Goal: Communication & Community: Answer question/provide support

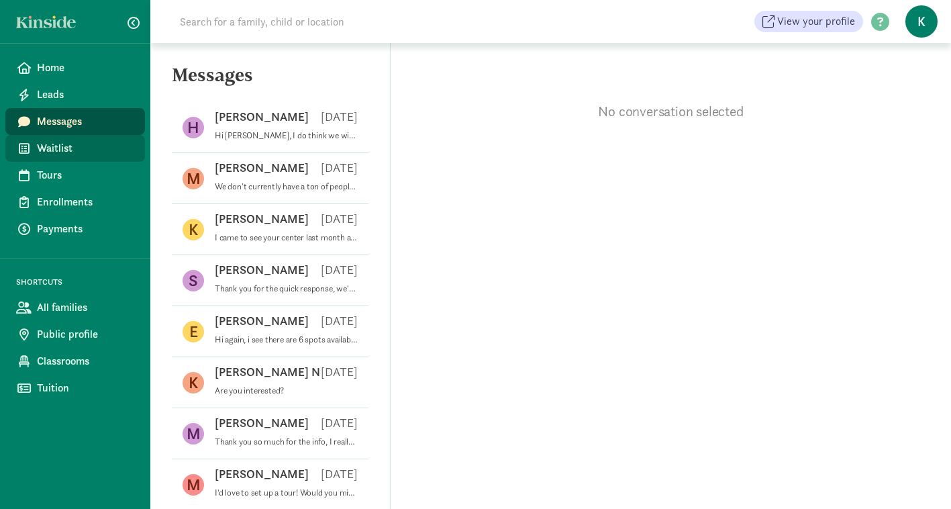
click at [93, 148] on span "Waitlist" at bounding box center [85, 148] width 97 height 16
click at [64, 149] on span "Waitlist" at bounding box center [85, 148] width 97 height 16
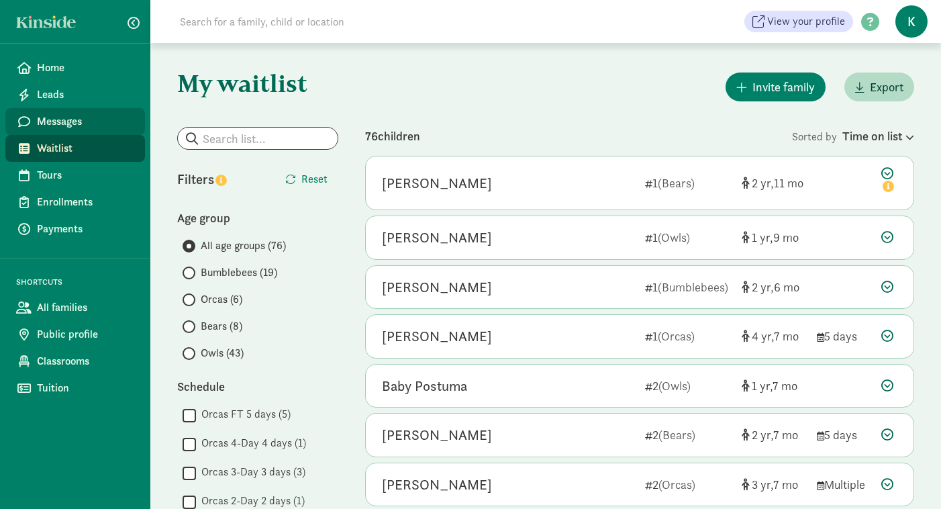
click at [81, 122] on span "Messages" at bounding box center [85, 121] width 97 height 16
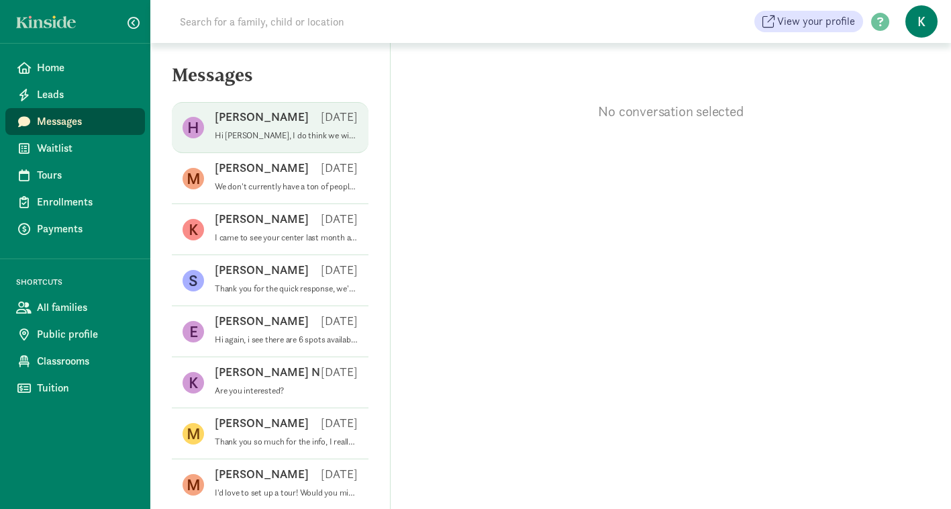
click at [279, 128] on div "[PERSON_NAME] [DATE]" at bounding box center [286, 119] width 143 height 21
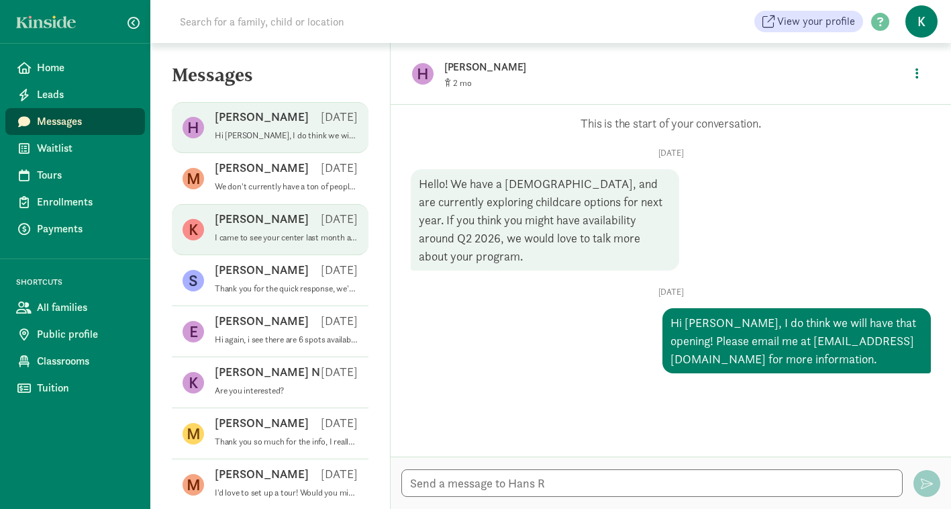
click at [250, 239] on p "I came to see your center last month and was very impressed. I reached out thro…" at bounding box center [286, 237] width 143 height 11
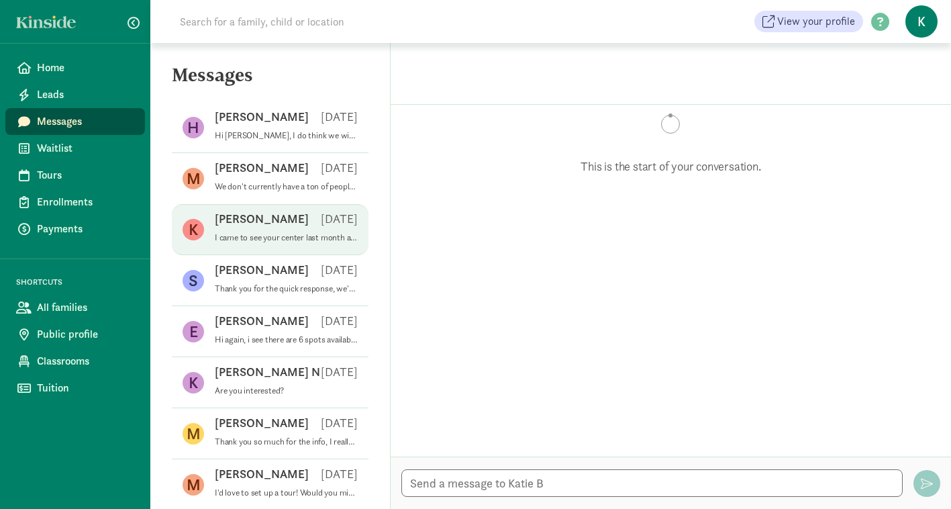
scroll to position [408, 0]
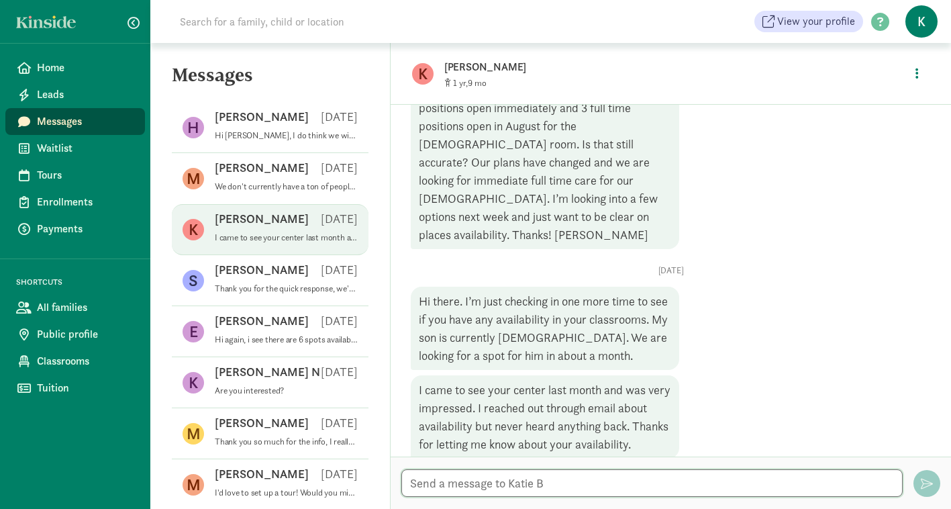
click at [551, 491] on textarea at bounding box center [651, 483] width 501 height 28
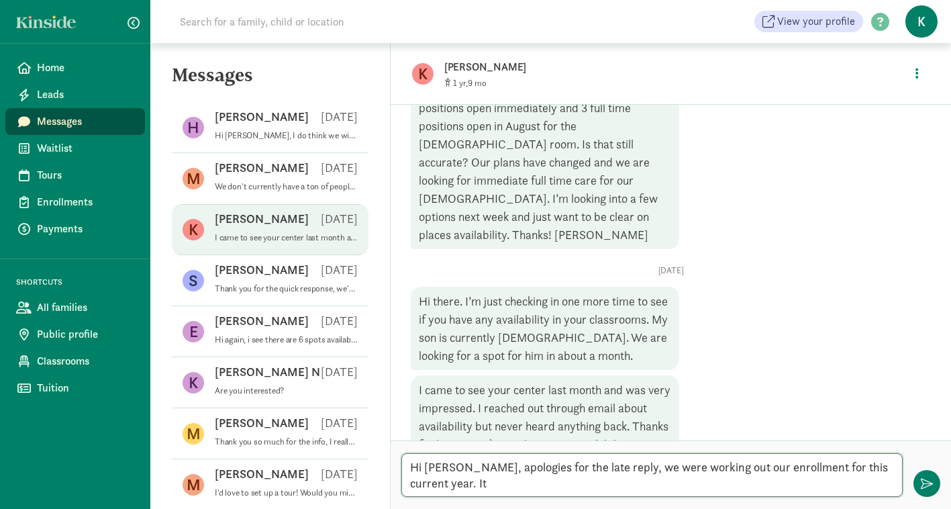
scroll to position [0, 0]
type textarea "Hi [PERSON_NAME], apologies for the late reply, we were working out our enrollm…"
